Goal: Entertainment & Leisure: Consume media (video, audio)

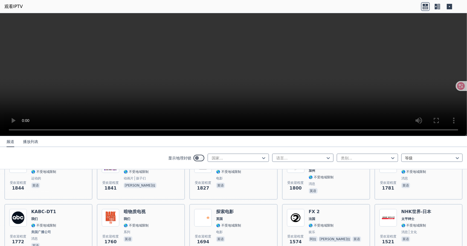
scroll to position [329, 0]
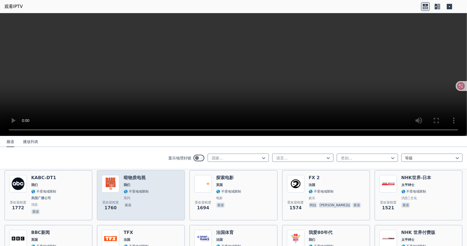
click at [145, 176] on h6 "暗物质电视" at bounding box center [136, 177] width 25 height 5
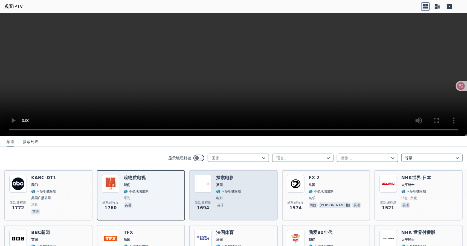
click at [242, 187] on div "受欢迎程度 1694 探索电影 英国 🌎 不受地域限制 电影 英语" at bounding box center [233, 195] width 78 height 41
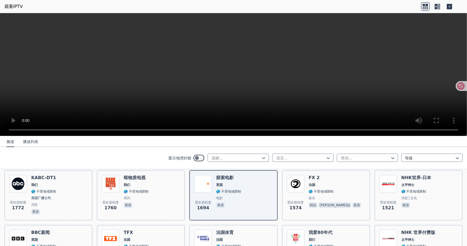
drag, startPoint x: 85, startPoint y: 151, endPoint x: 91, endPoint y: 149, distance: 6.4
click at [85, 151] on div "显示地理封锁 国家... 语言... 类别... 等级" at bounding box center [233, 158] width 467 height 22
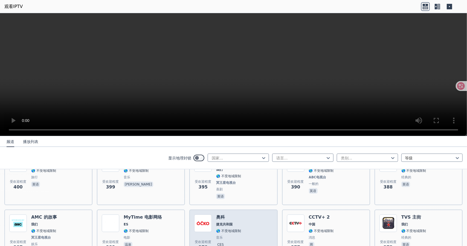
scroll to position [2218, 0]
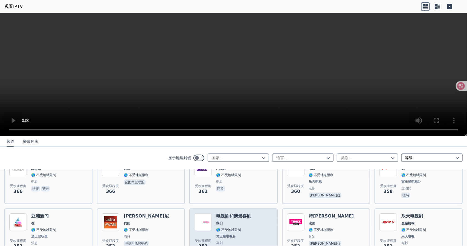
click at [235, 221] on span "我们" at bounding box center [233, 223] width 35 height 4
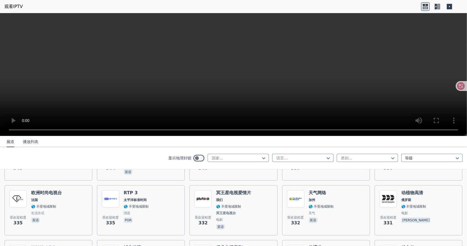
scroll to position [2437, 0]
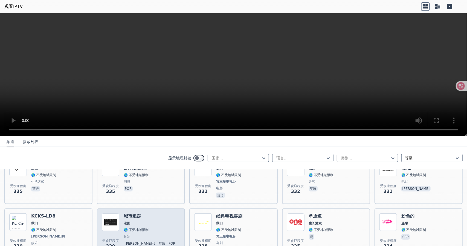
click at [137, 213] on font "城市追踪" at bounding box center [133, 215] width 18 height 5
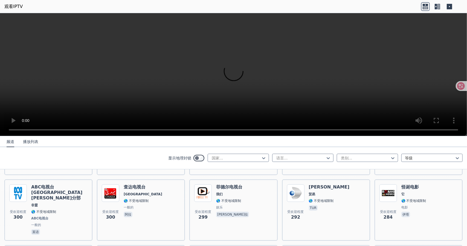
scroll to position [2683, 0]
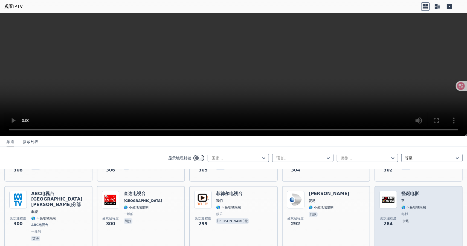
click at [403, 199] on span "它" at bounding box center [414, 201] width 25 height 4
click at [407, 191] on font "怪诞电影" at bounding box center [411, 193] width 18 height 5
click at [406, 191] on font "怪诞电影" at bounding box center [411, 193] width 18 height 5
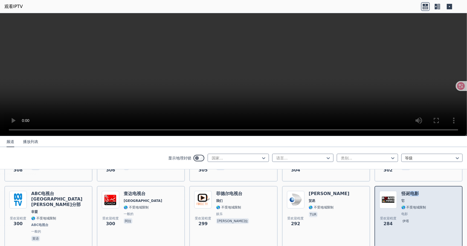
click at [389, 191] on img at bounding box center [389, 200] width 18 height 18
click at [402, 205] on font "🌎 不受地域限制" at bounding box center [414, 207] width 25 height 4
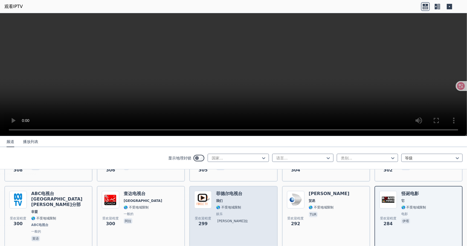
click at [192, 193] on div "受欢迎程度 299 菲德尔电视台 我们 🌎 不受地域限制 娱乐 弗拉" at bounding box center [233, 216] width 88 height 61
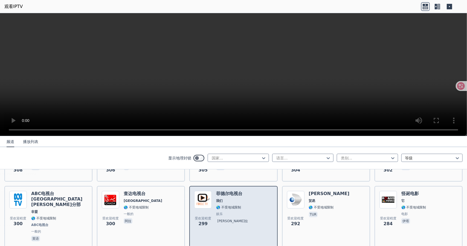
click at [217, 205] on font "🌎 不受地域限制" at bounding box center [228, 207] width 25 height 4
click at [212, 191] on div "受欢迎程度 299 菲德尔电视台 我们 🌎 不受地域限制 娱乐 弗拉" at bounding box center [233, 216] width 78 height 51
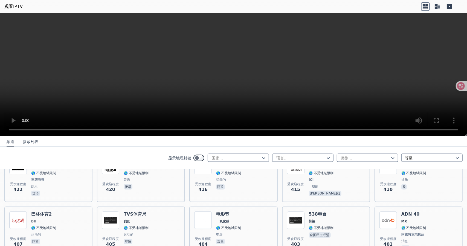
scroll to position [1944, 0]
